Goal: Information Seeking & Learning: Learn about a topic

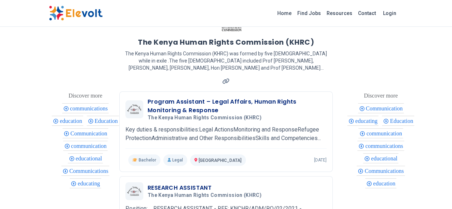
scroll to position [36, 0]
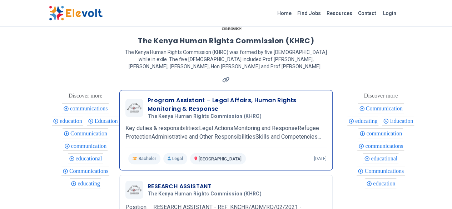
click at [227, 124] on p "Key duties & responsibilities:Legal ActionsMonitoring and ResponseRefugee Prote…" at bounding box center [225, 132] width 201 height 17
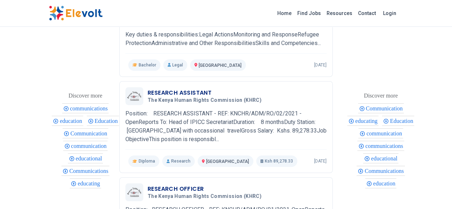
scroll to position [155, 0]
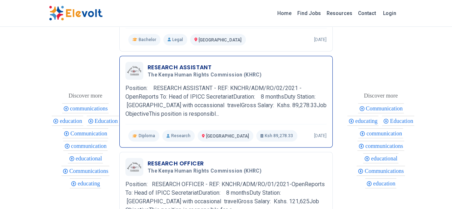
click at [170, 63] on h3 "RESEARCH ASSISTANT" at bounding box center [205, 67] width 117 height 9
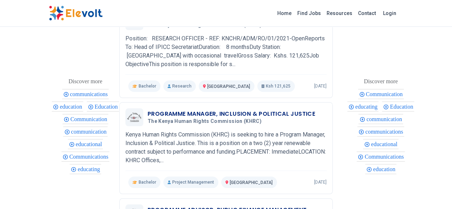
scroll to position [302, 0]
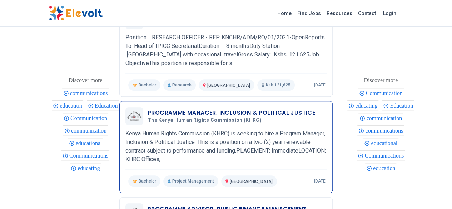
click at [209, 109] on h3 "PROGRAMME MANAGER, INCLUSION & POLITICAL JUSTICE" at bounding box center [230, 113] width 167 height 9
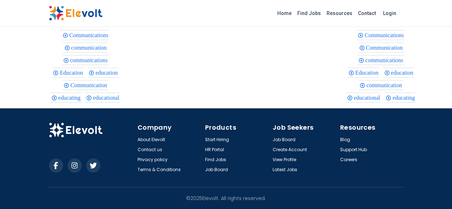
scroll to position [401, 0]
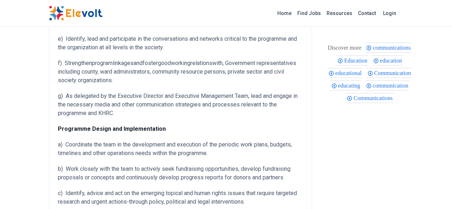
scroll to position [302, 0]
